Goal: Navigation & Orientation: Find specific page/section

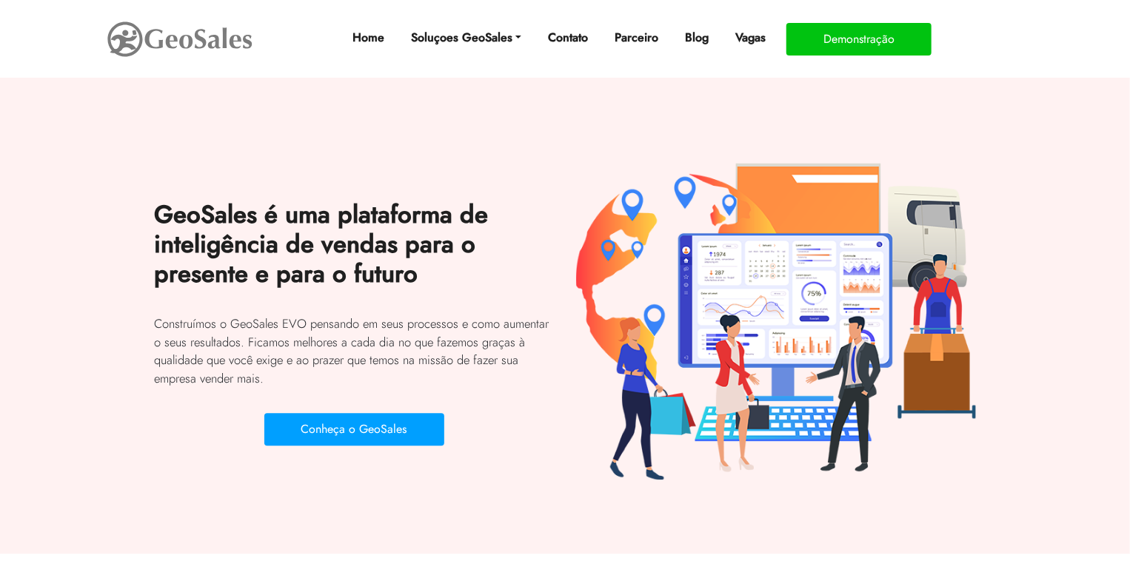
scroll to position [1555, 0]
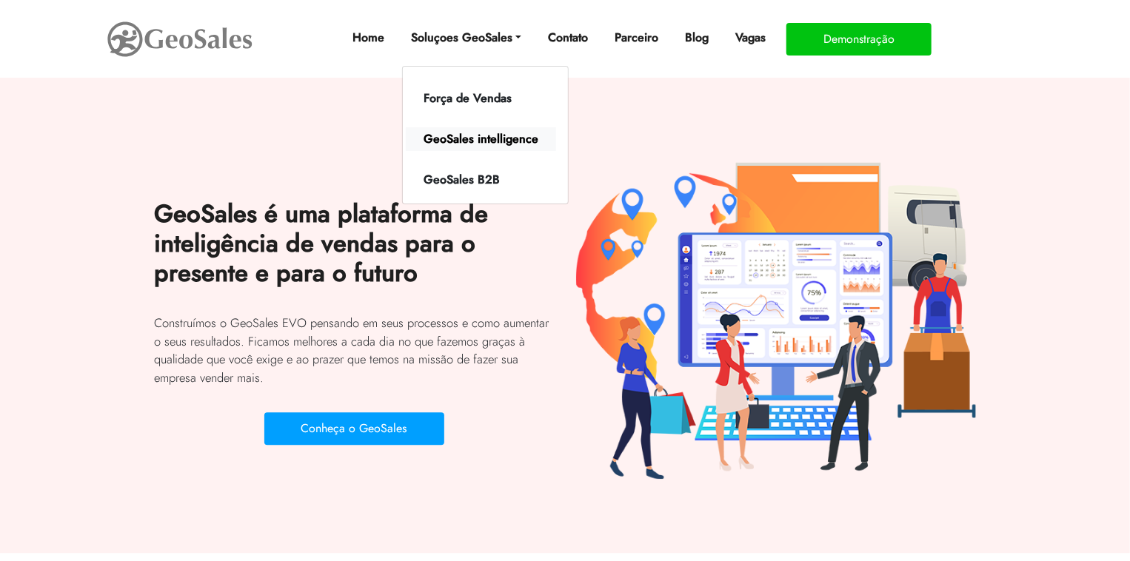
click at [486, 137] on link "GeoSales intelligence" at bounding box center [481, 139] width 150 height 24
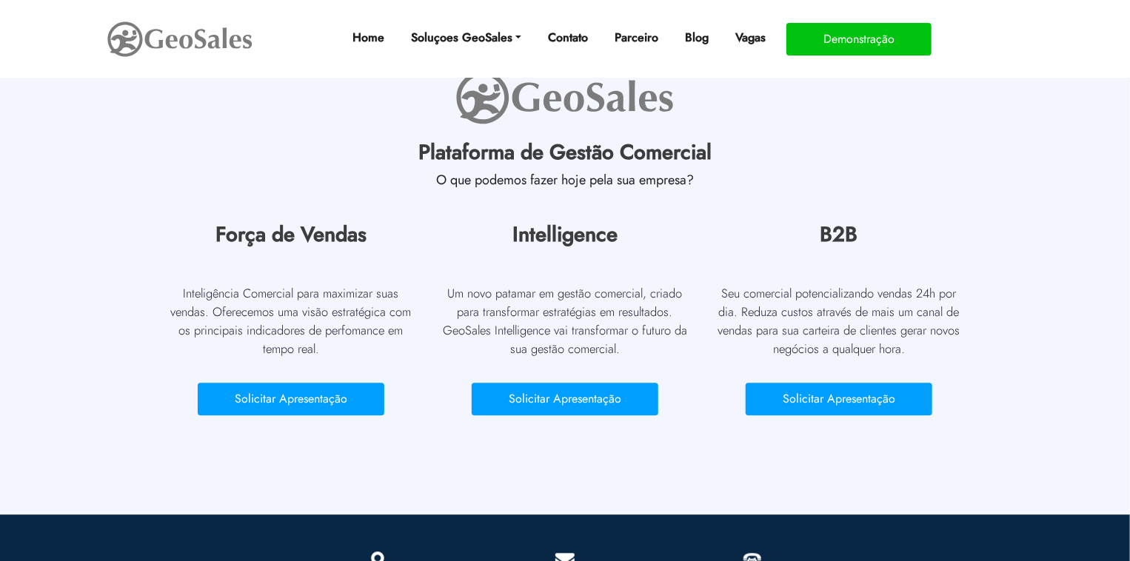
scroll to position [1655, 0]
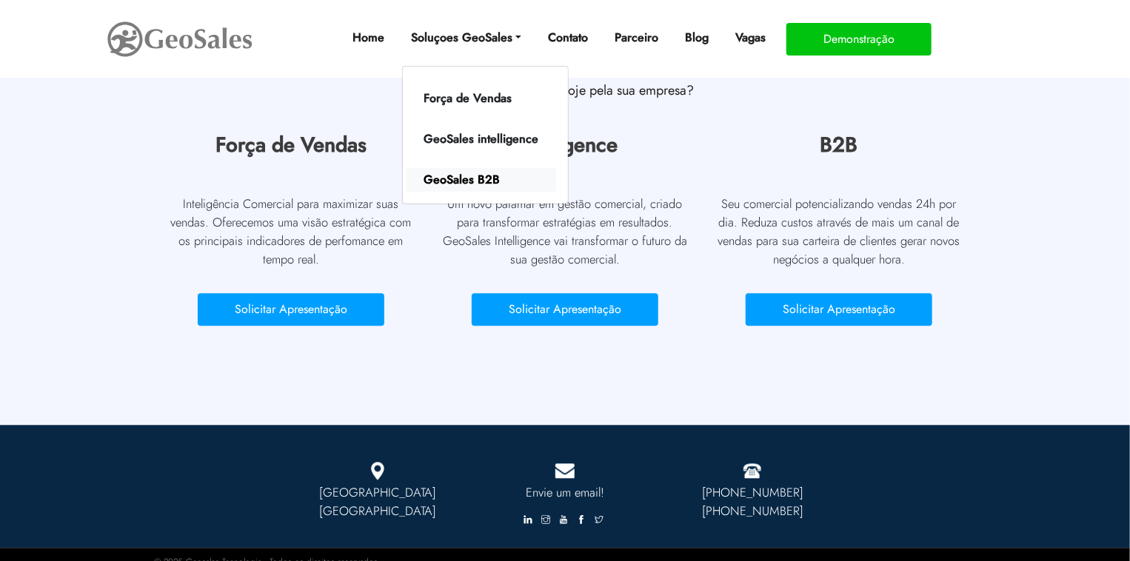
click at [454, 181] on link "GeoSales B2B" at bounding box center [481, 180] width 150 height 24
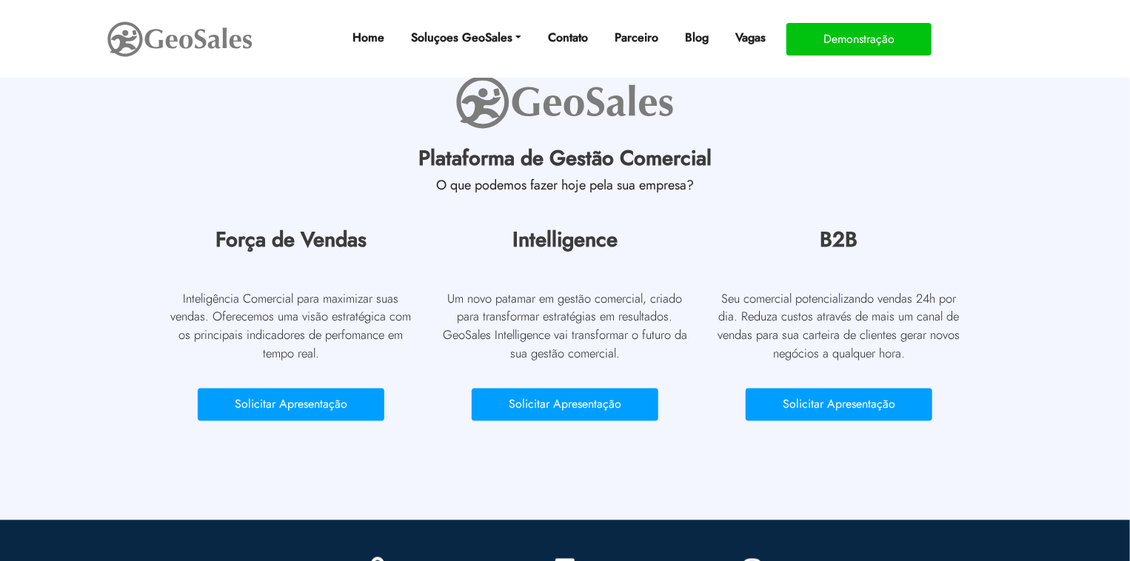
scroll to position [1315, 0]
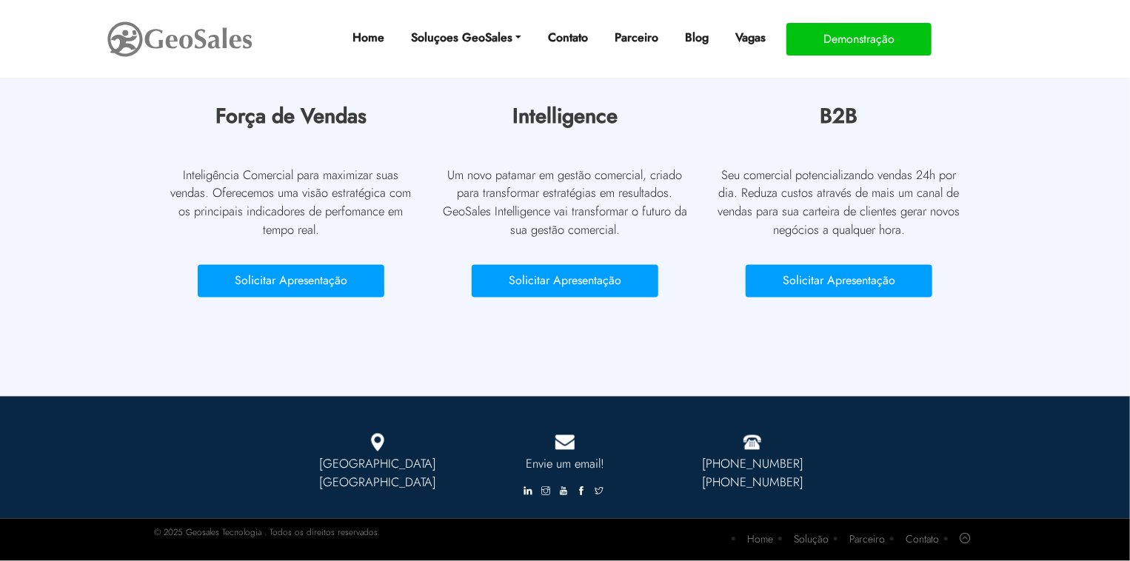
click at [563, 492] on icon at bounding box center [563, 491] width 9 height 9
